Goal: Transaction & Acquisition: Purchase product/service

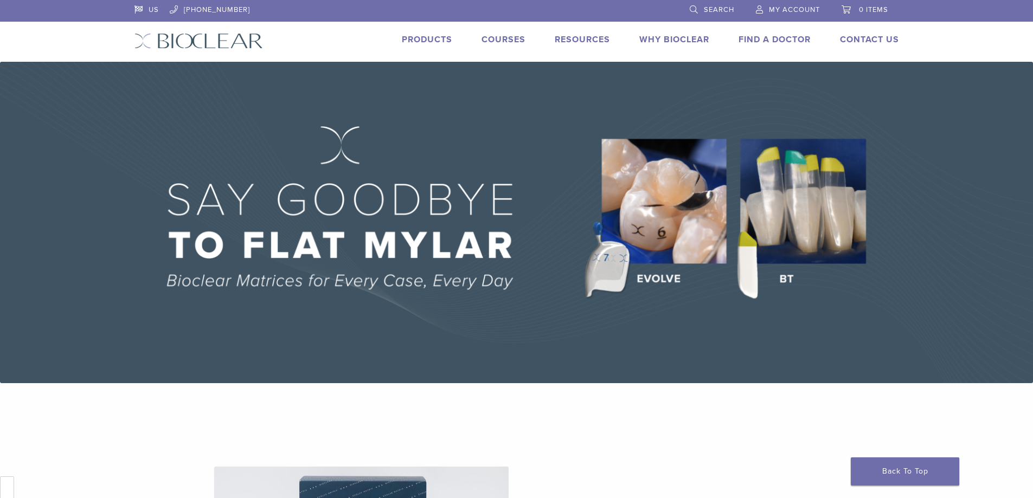
scroll to position [760, 0]
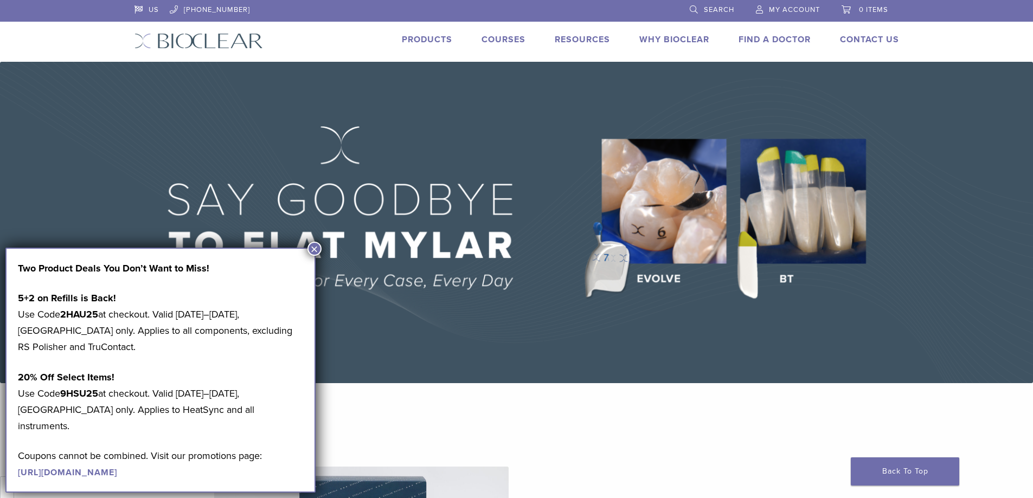
click at [437, 41] on link "Products" at bounding box center [427, 39] width 50 height 11
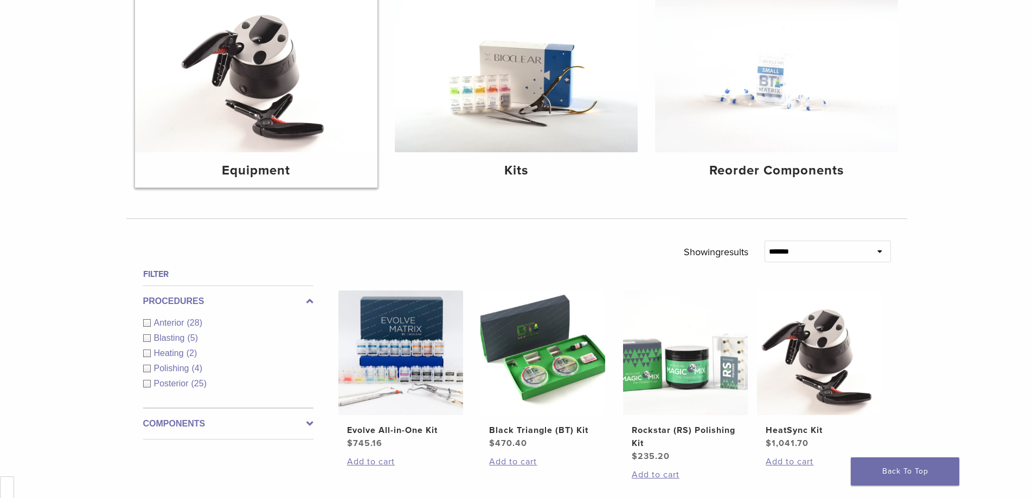
scroll to position [163, 0]
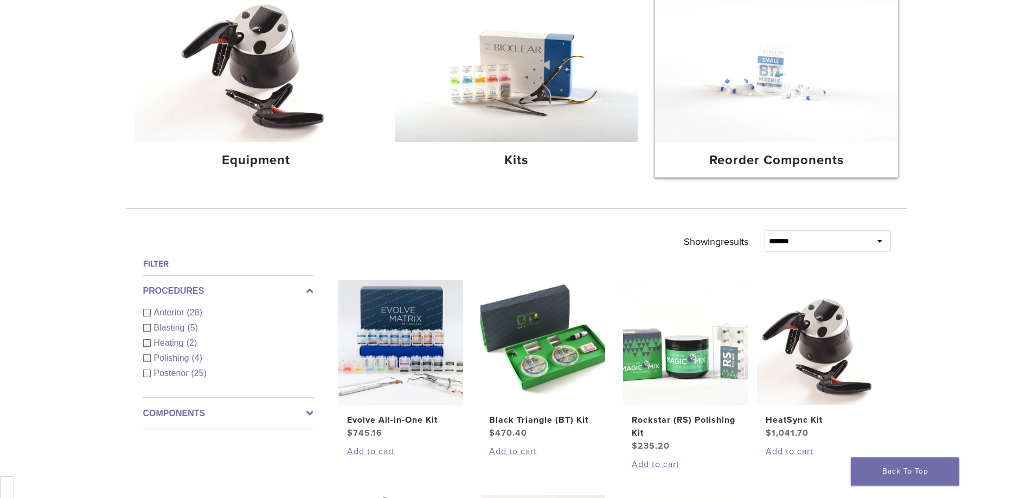
click at [783, 126] on img at bounding box center [776, 61] width 243 height 162
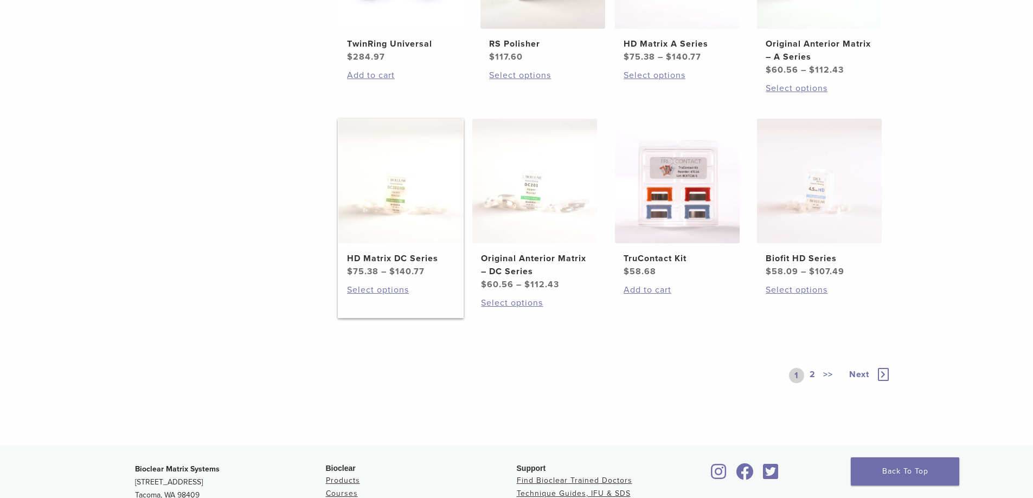
scroll to position [597, 0]
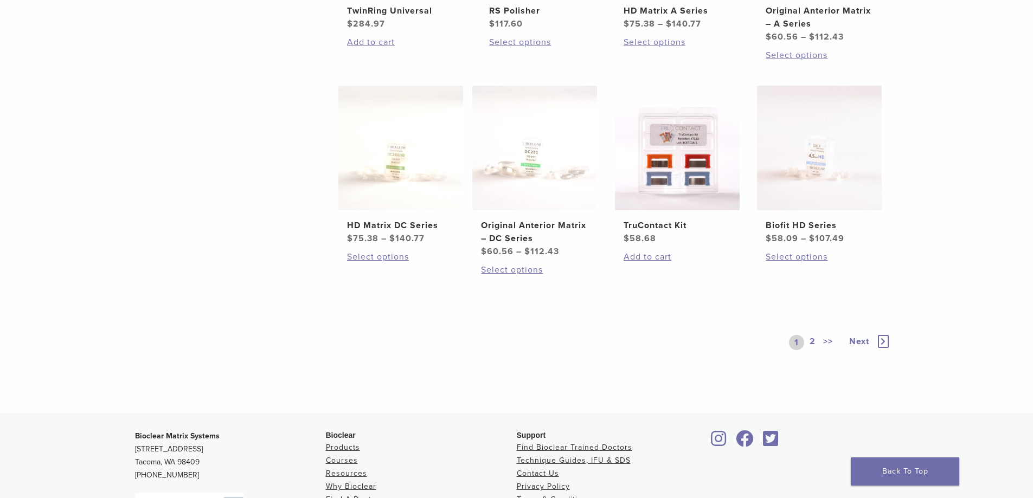
click at [811, 342] on link "2" at bounding box center [813, 342] width 10 height 15
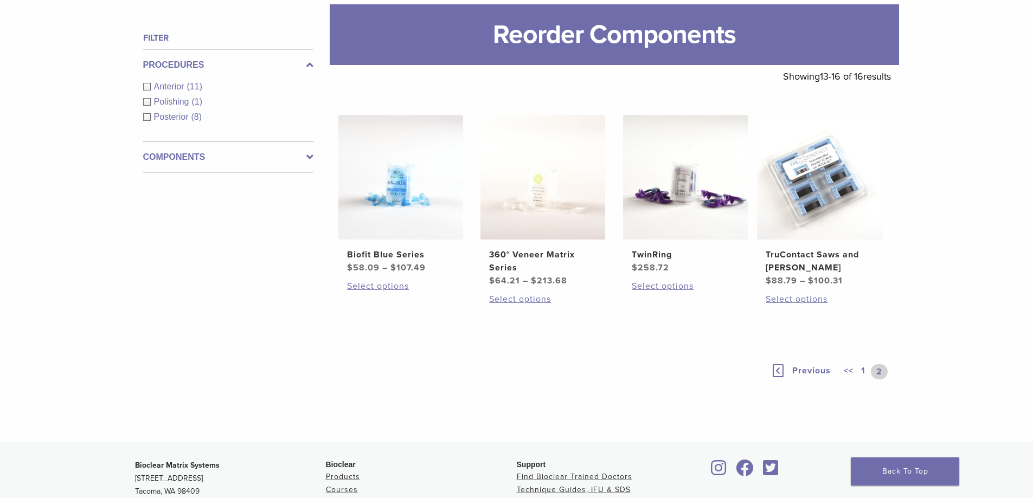
scroll to position [124, 0]
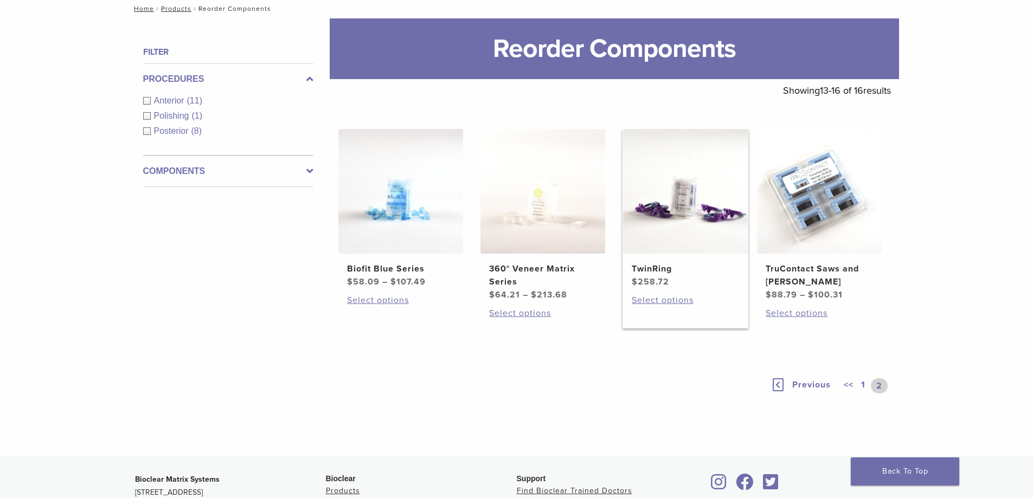
click at [697, 240] on img at bounding box center [685, 191] width 125 height 125
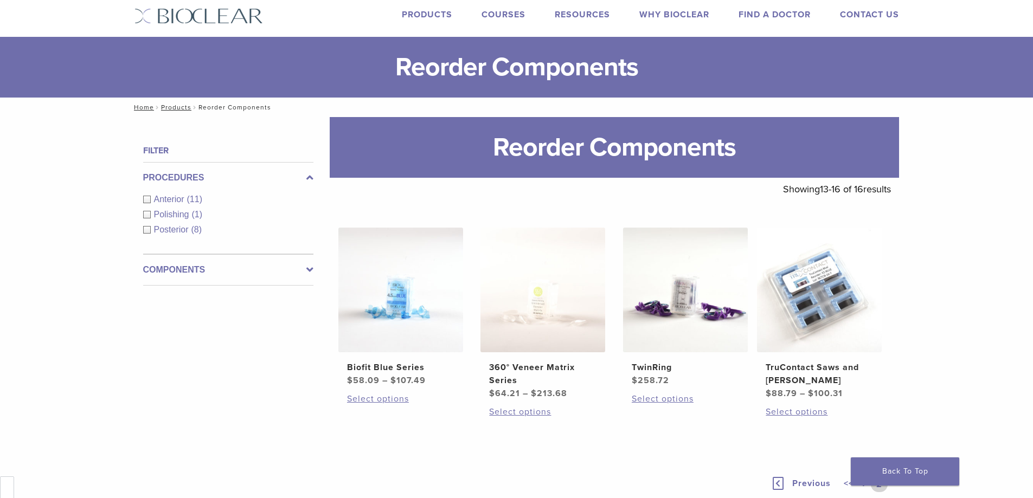
scroll to position [0, 0]
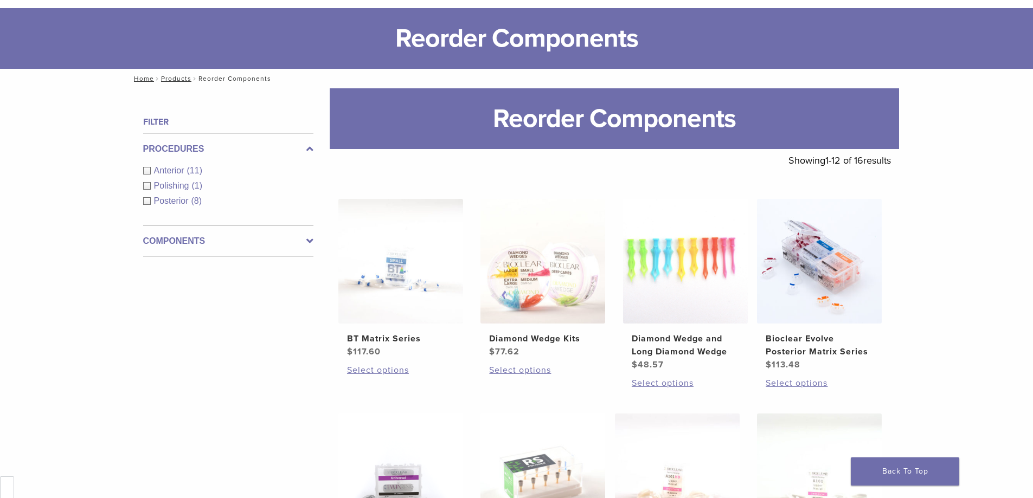
scroll to position [163, 0]
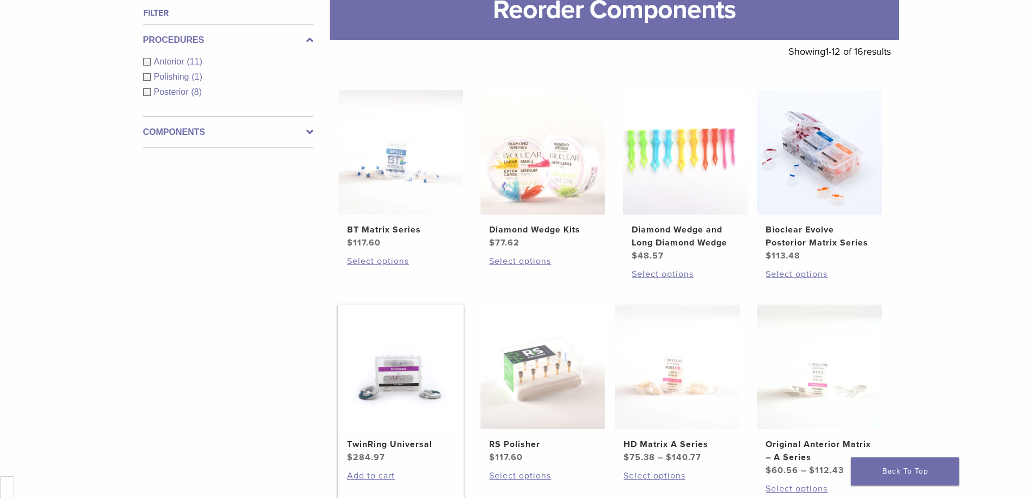
click at [432, 387] on img at bounding box center [400, 367] width 125 height 125
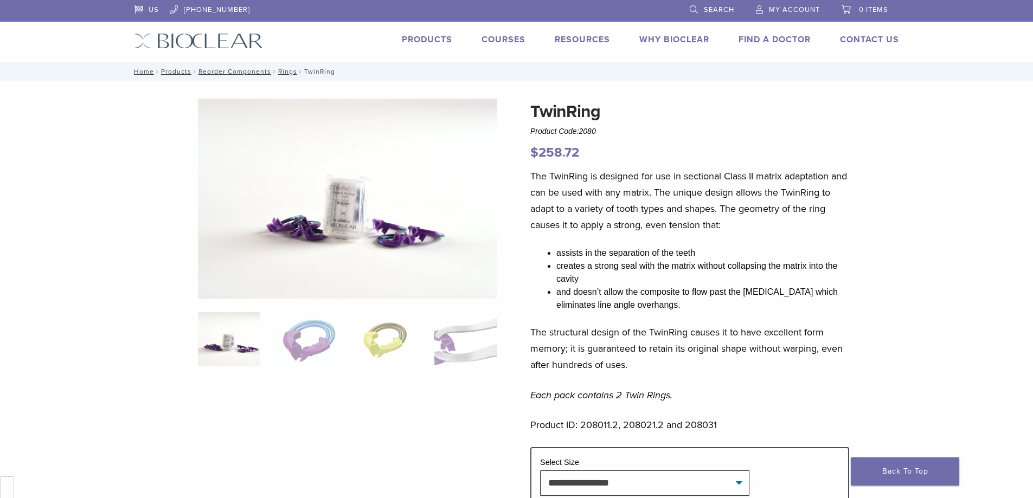
scroll to position [760, 0]
